Goal: Entertainment & Leisure: Consume media (video, audio)

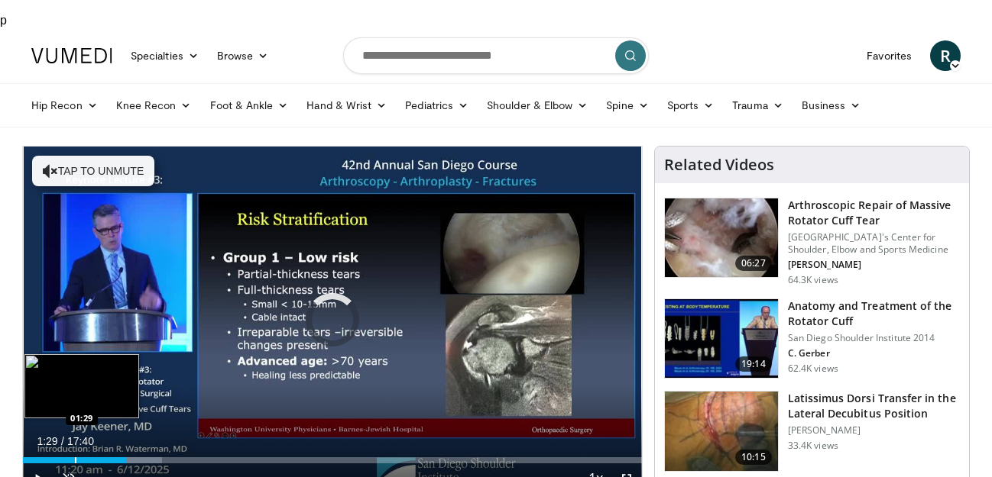
click at [75, 449] on div "Loaded : 22.45% 01:29 01:29" at bounding box center [332, 456] width 619 height 15
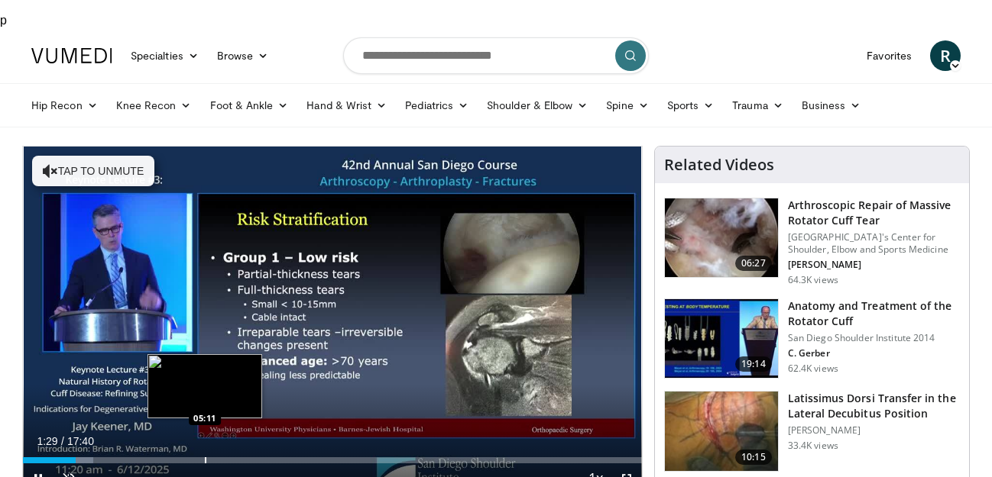
click at [206, 458] on div "Loaded : 11.33% 01:29 05:11" at bounding box center [332, 461] width 619 height 6
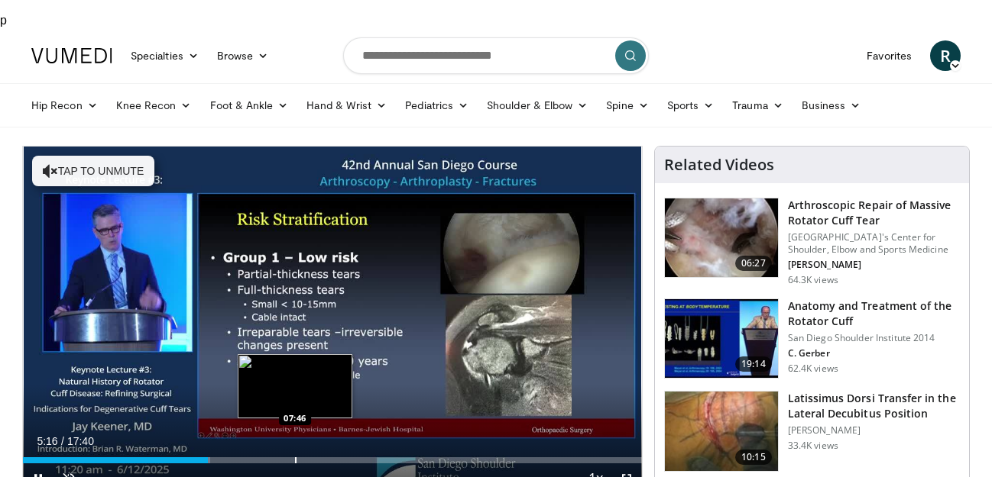
click at [296, 458] on div "Progress Bar" at bounding box center [296, 461] width 2 height 6
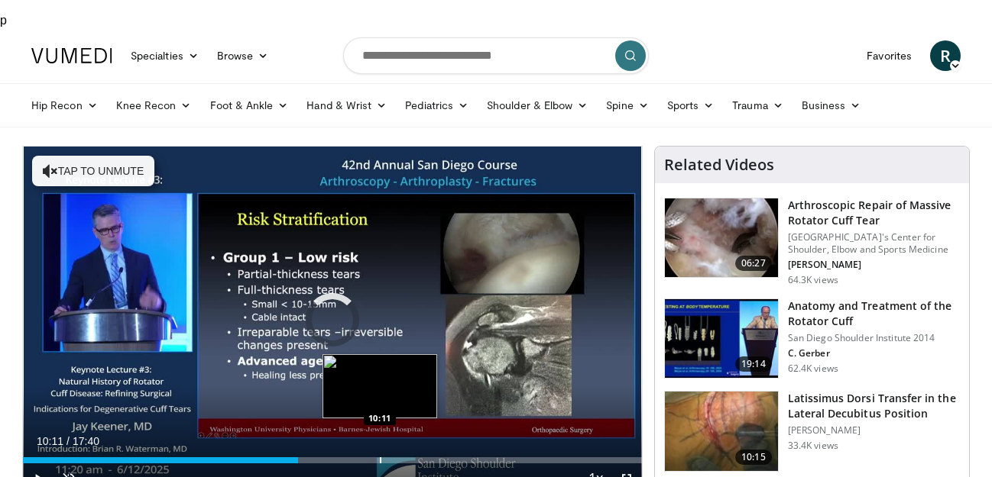
click at [380, 458] on div "Progress Bar" at bounding box center [381, 461] width 2 height 6
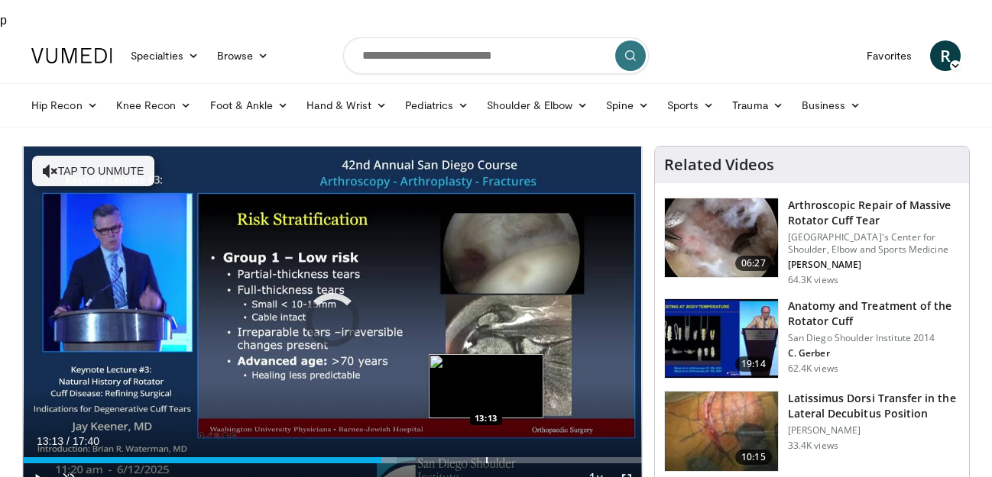
click at [486, 449] on div "Loaded : 60.40% 13:13 13:13" at bounding box center [332, 456] width 619 height 15
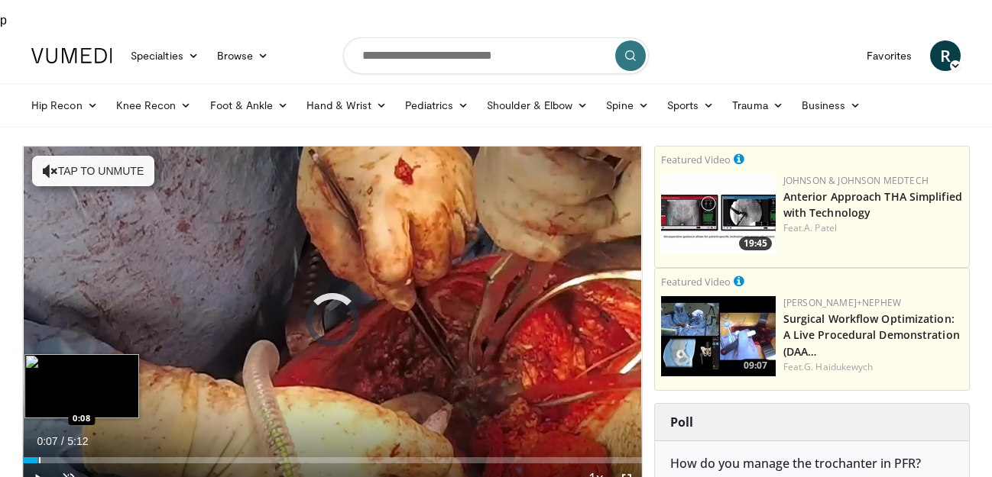
click at [37, 458] on div "1:00" at bounding box center [30, 461] width 15 height 6
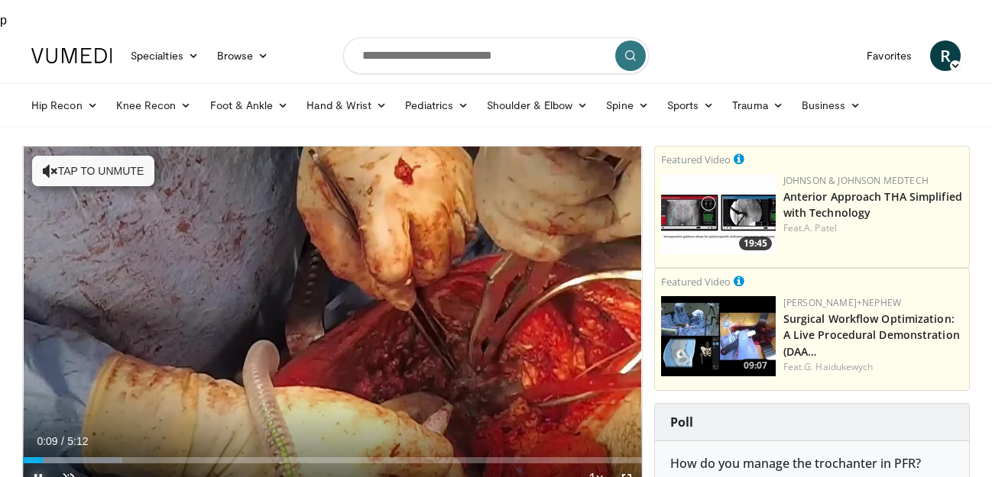
click at [40, 464] on span "Video Player" at bounding box center [38, 479] width 31 height 31
click at [33, 464] on span "Video Player" at bounding box center [38, 479] width 31 height 31
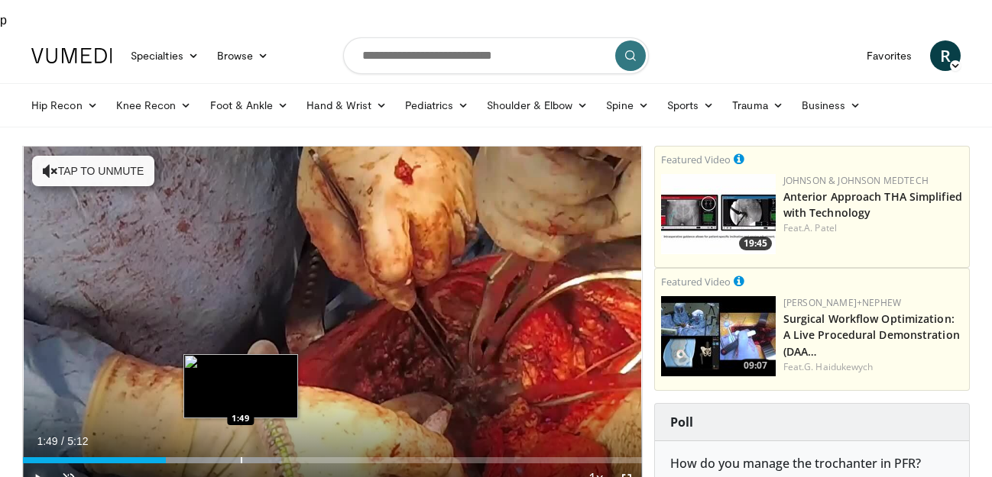
click at [241, 458] on div "Progress Bar" at bounding box center [242, 461] width 2 height 6
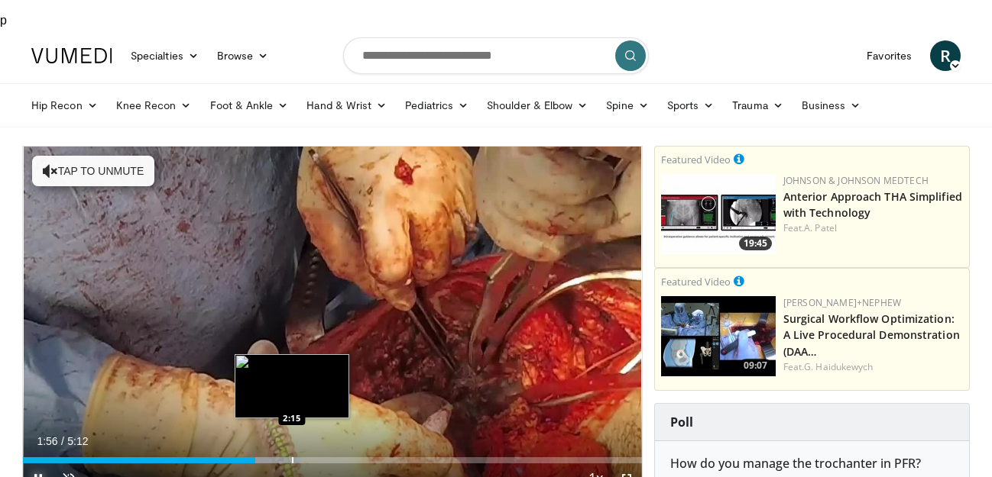
click at [292, 449] on div "Loaded : 44.91% 1:57 2:15" at bounding box center [332, 456] width 619 height 15
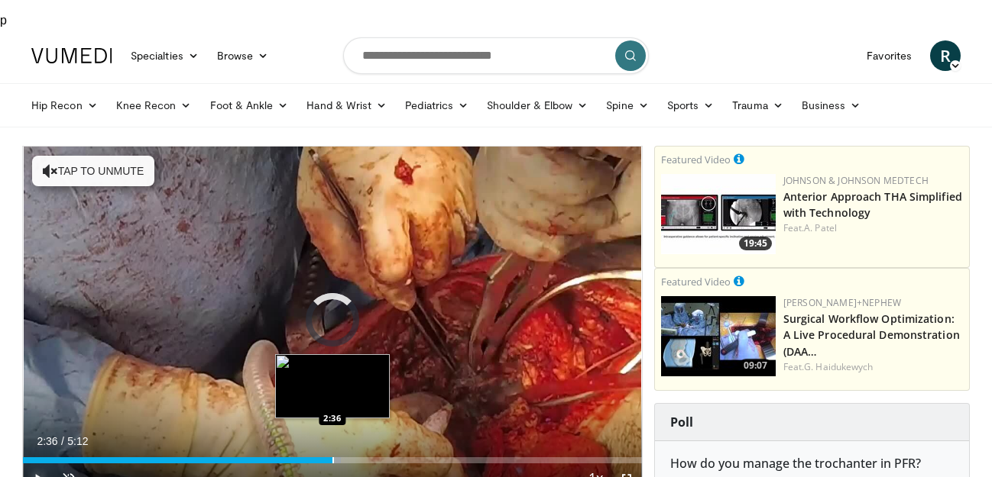
click at [332, 449] on div "Loaded : 51.33% 2:36 2:36" at bounding box center [332, 456] width 619 height 15
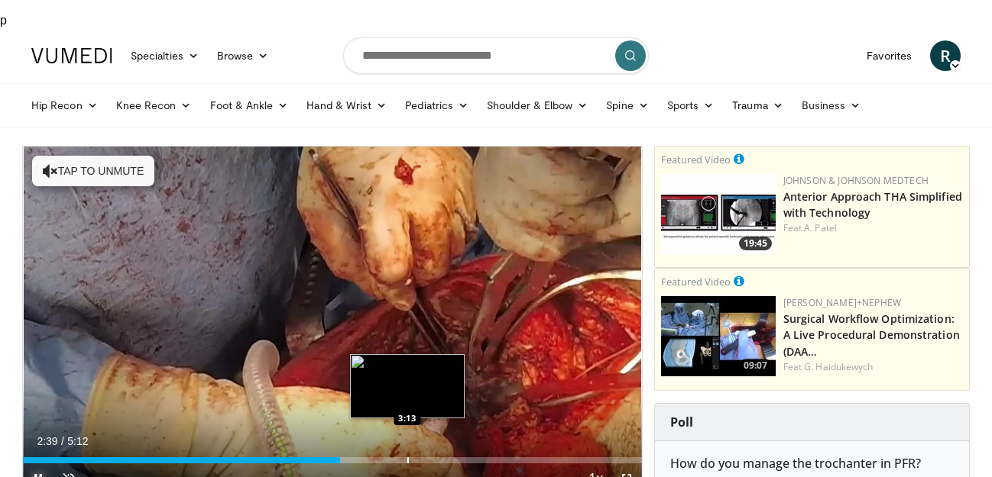
click at [408, 458] on div "Progress Bar" at bounding box center [408, 461] width 2 height 6
